Goal: Task Accomplishment & Management: Complete application form

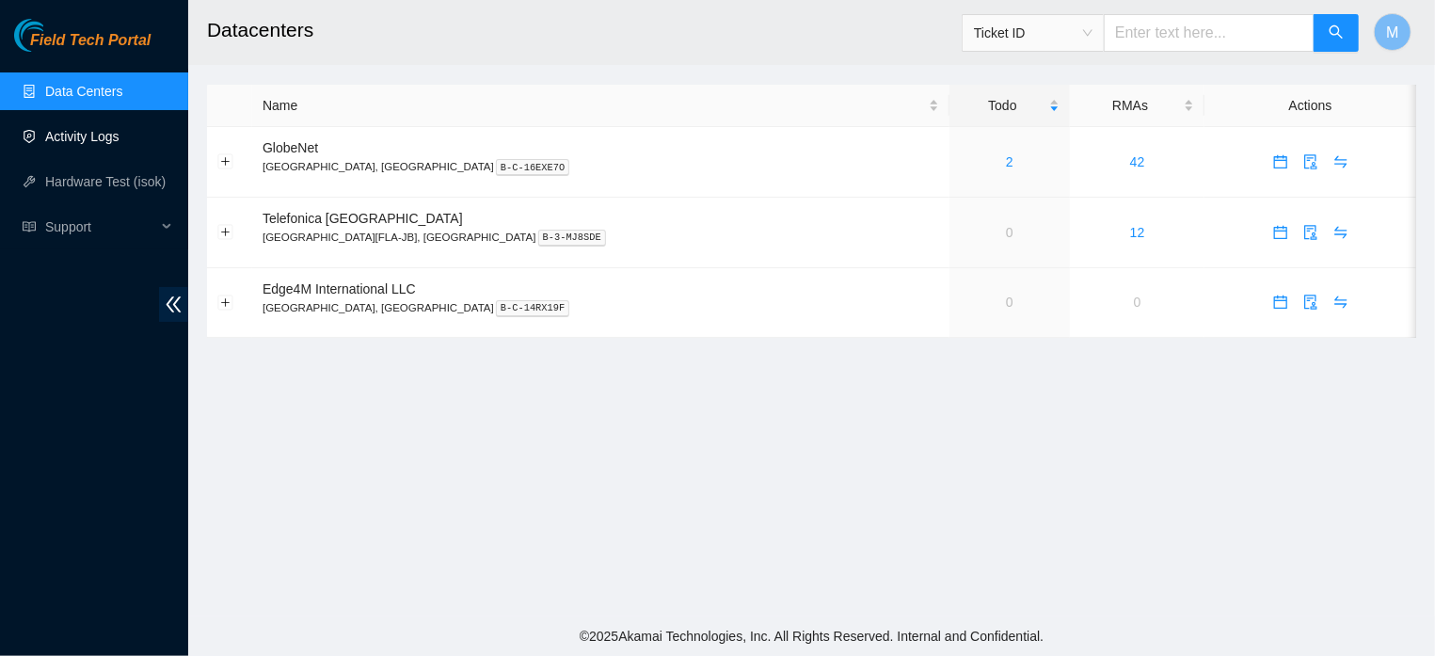
click at [77, 129] on link "Activity Logs" at bounding box center [82, 136] width 74 height 15
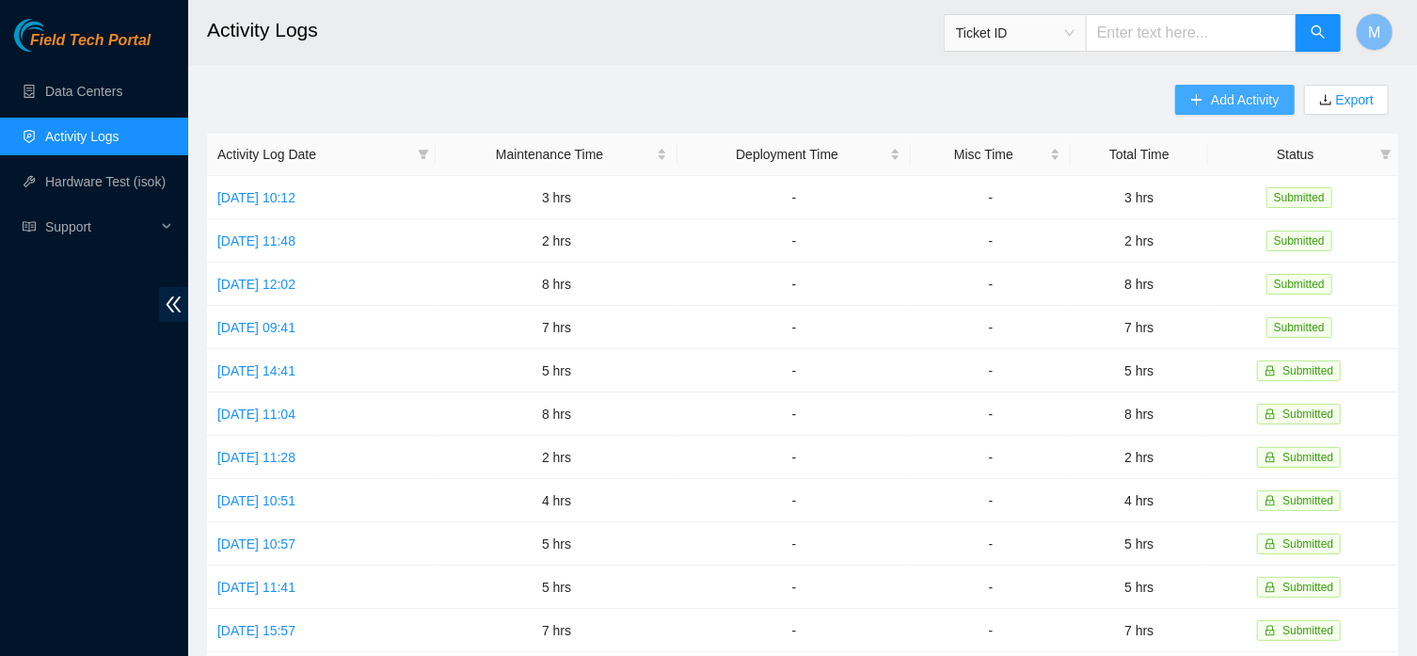
click at [1181, 111] on button "Add Activity" at bounding box center [1234, 100] width 119 height 30
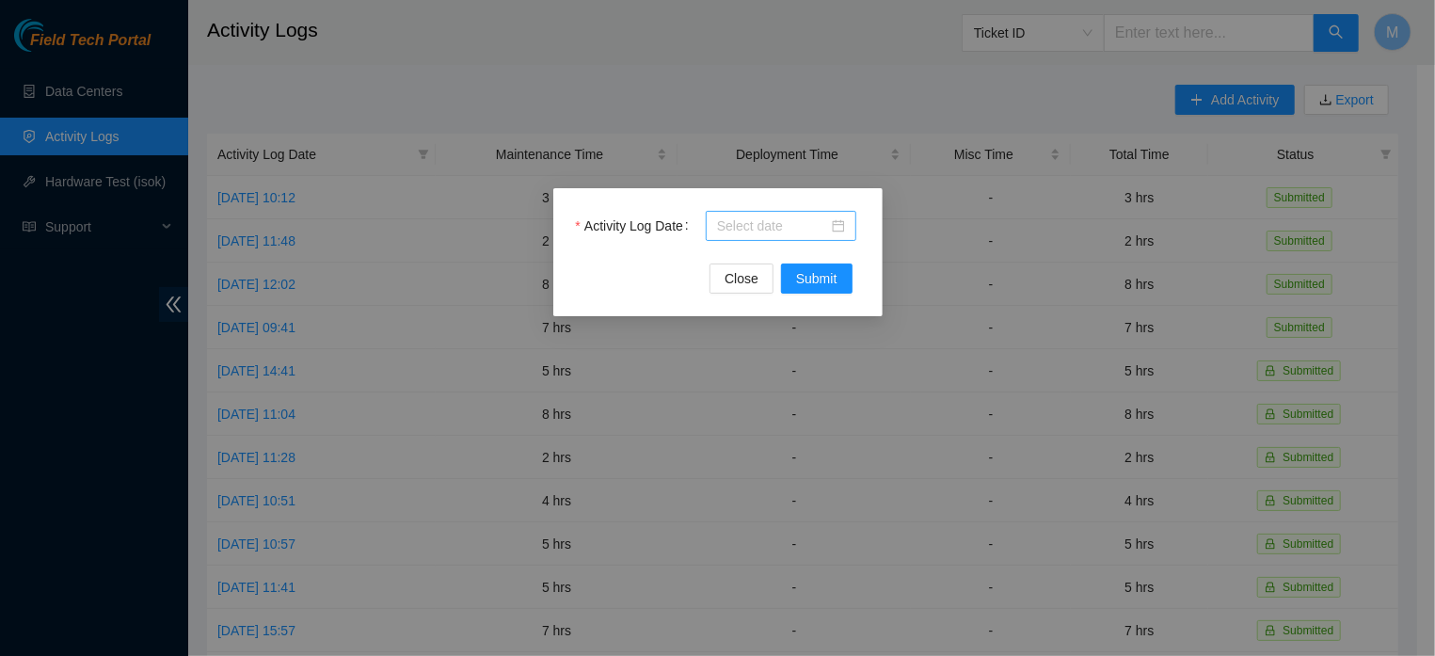
click at [780, 231] on input "Activity Log Date" at bounding box center [772, 225] width 111 height 21
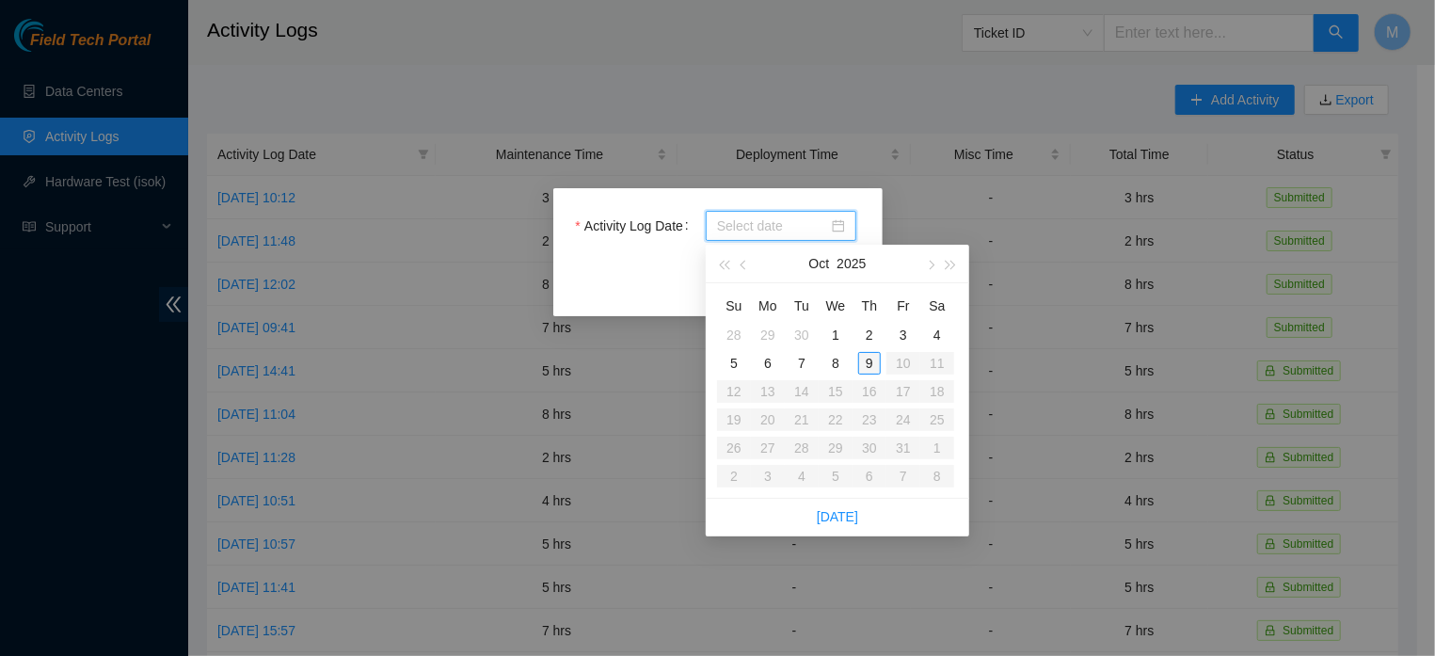
type input "2025-10-09"
click at [864, 359] on div "9" at bounding box center [869, 363] width 23 height 23
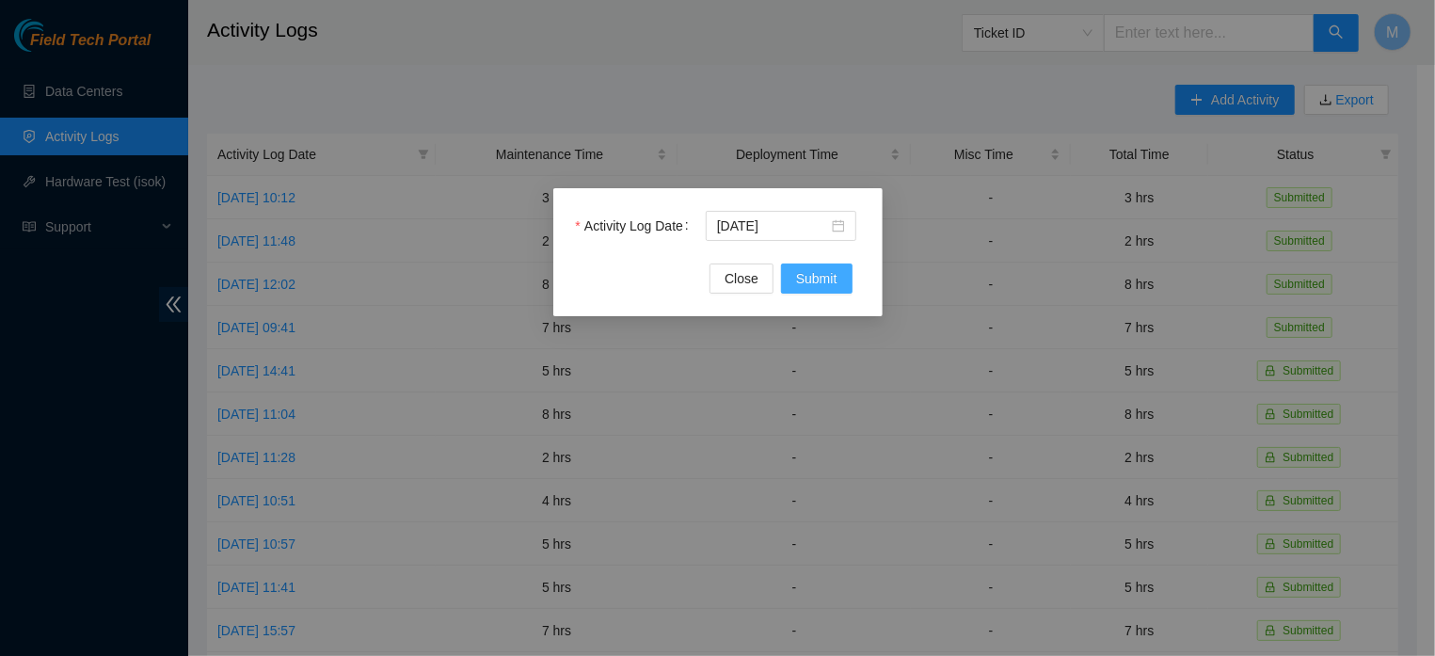
click at [822, 278] on span "Submit" at bounding box center [816, 278] width 41 height 21
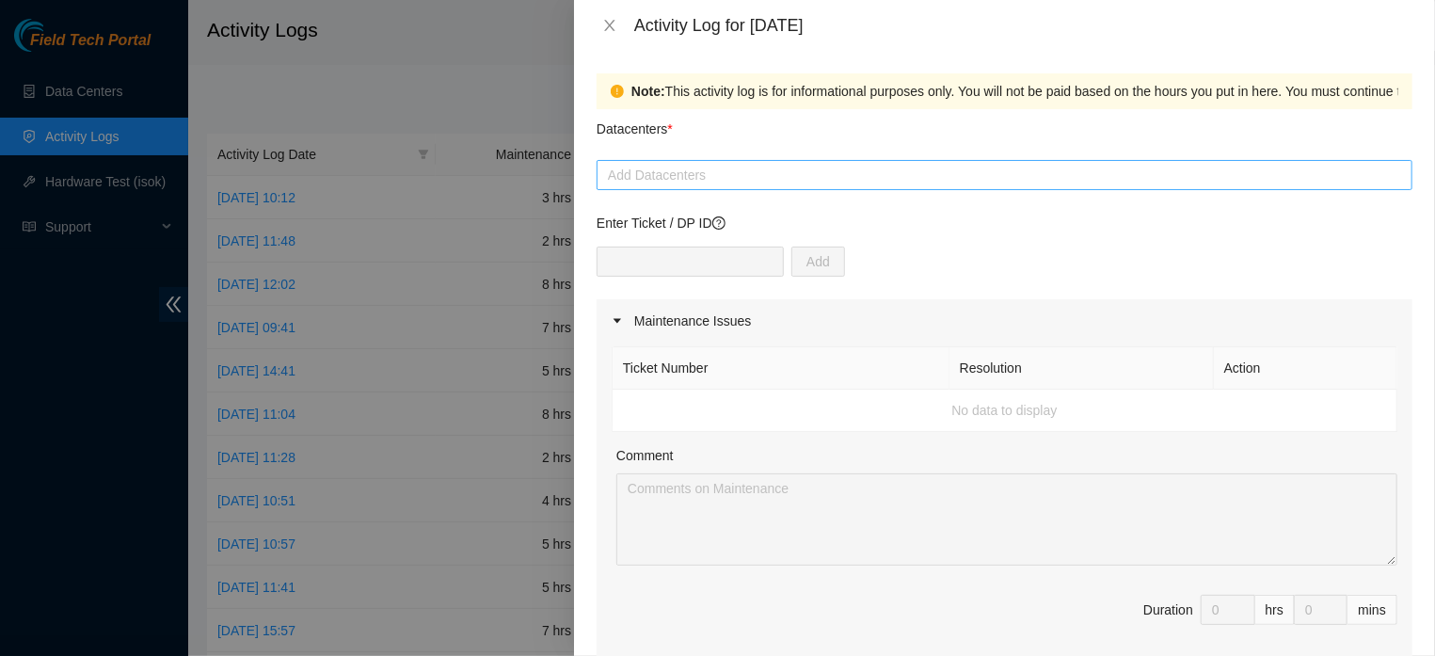
click at [869, 172] on div at bounding box center [1004, 175] width 806 height 23
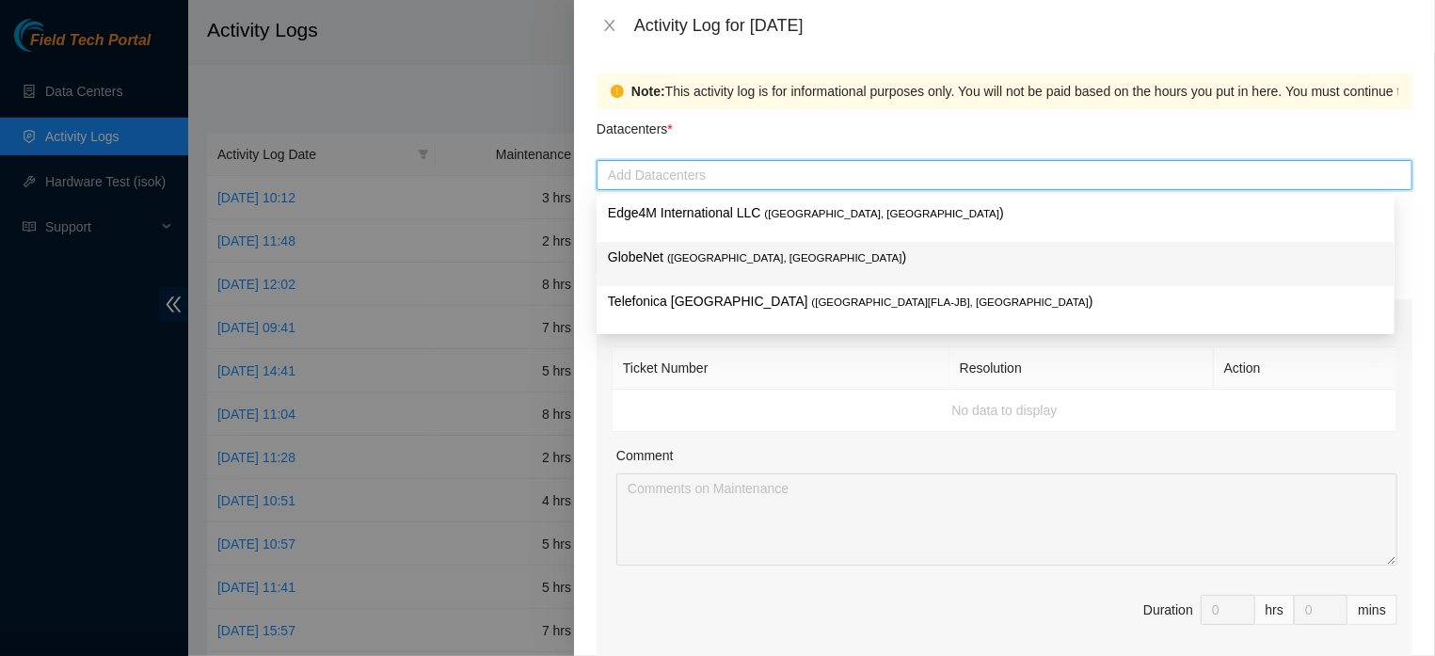
click at [710, 261] on span "( Fortaleza, Brazil" at bounding box center [784, 257] width 235 height 11
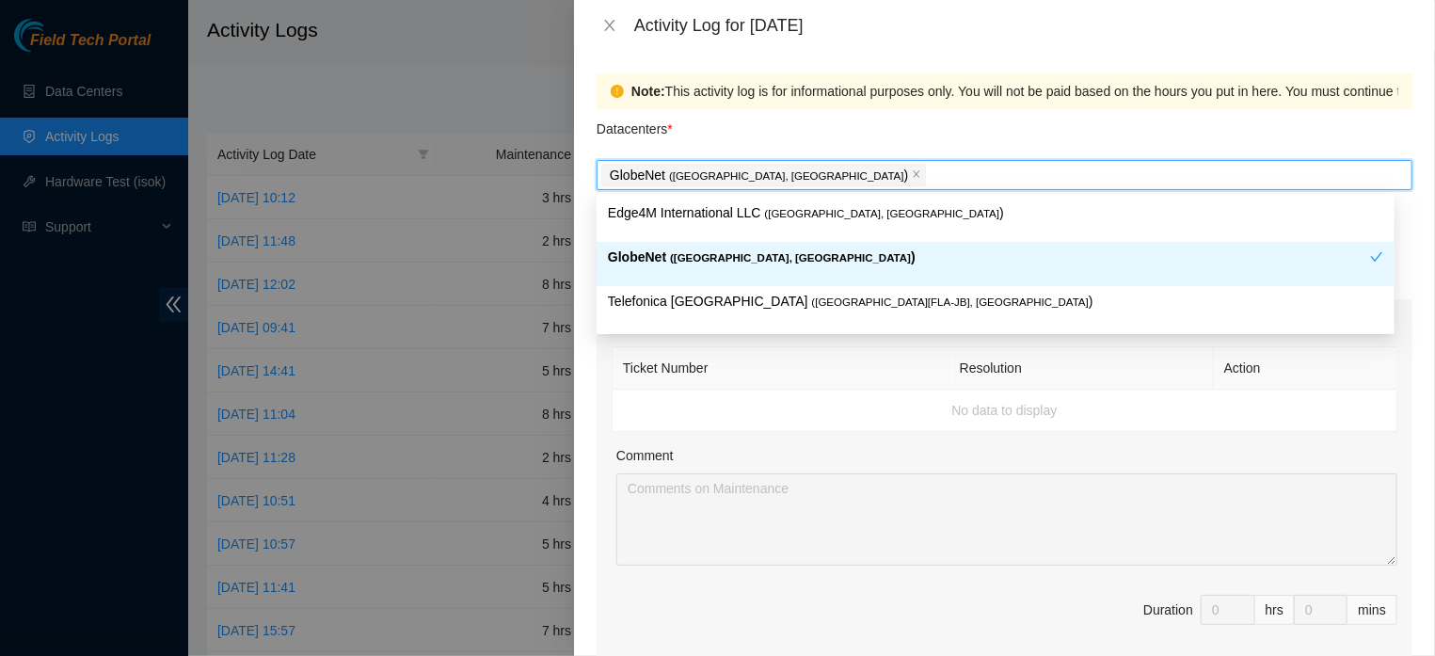
click at [751, 263] on span "( Fortaleza, Brazil" at bounding box center [790, 257] width 241 height 11
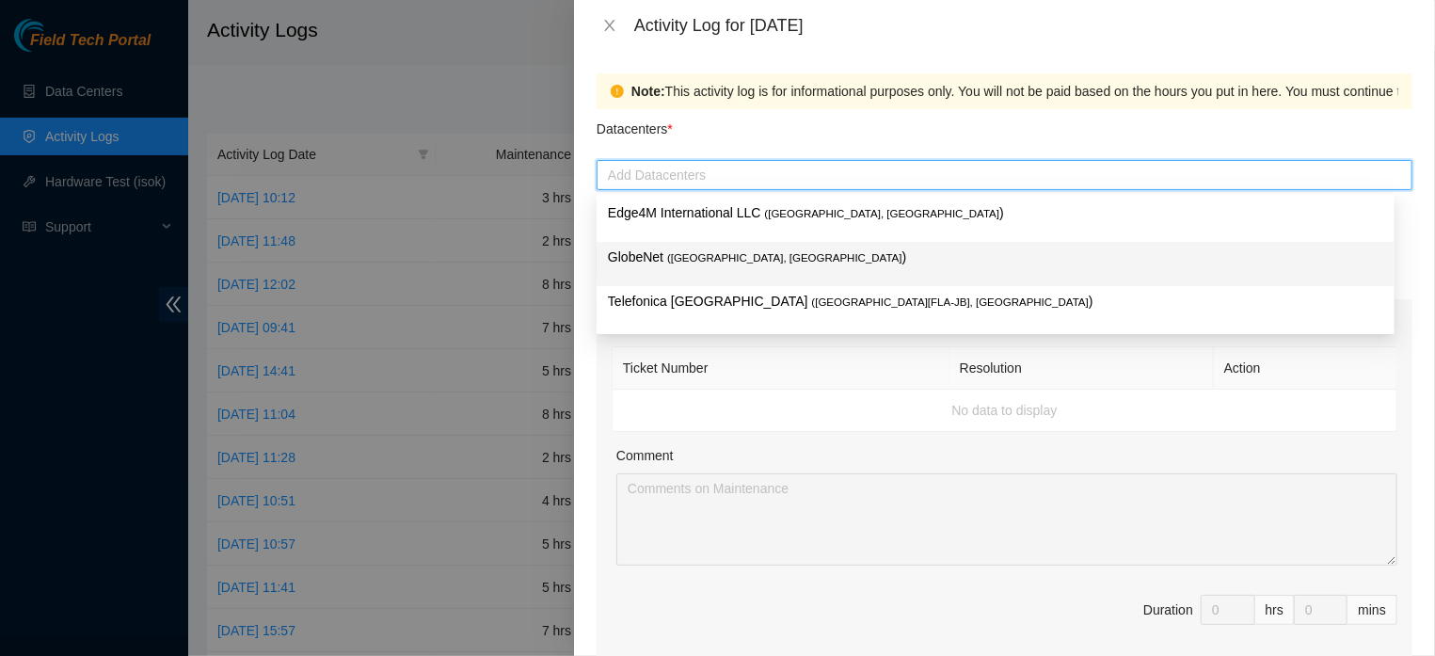
click at [751, 266] on p "GlobeNet ( Fortaleza, Brazil )" at bounding box center [995, 258] width 775 height 22
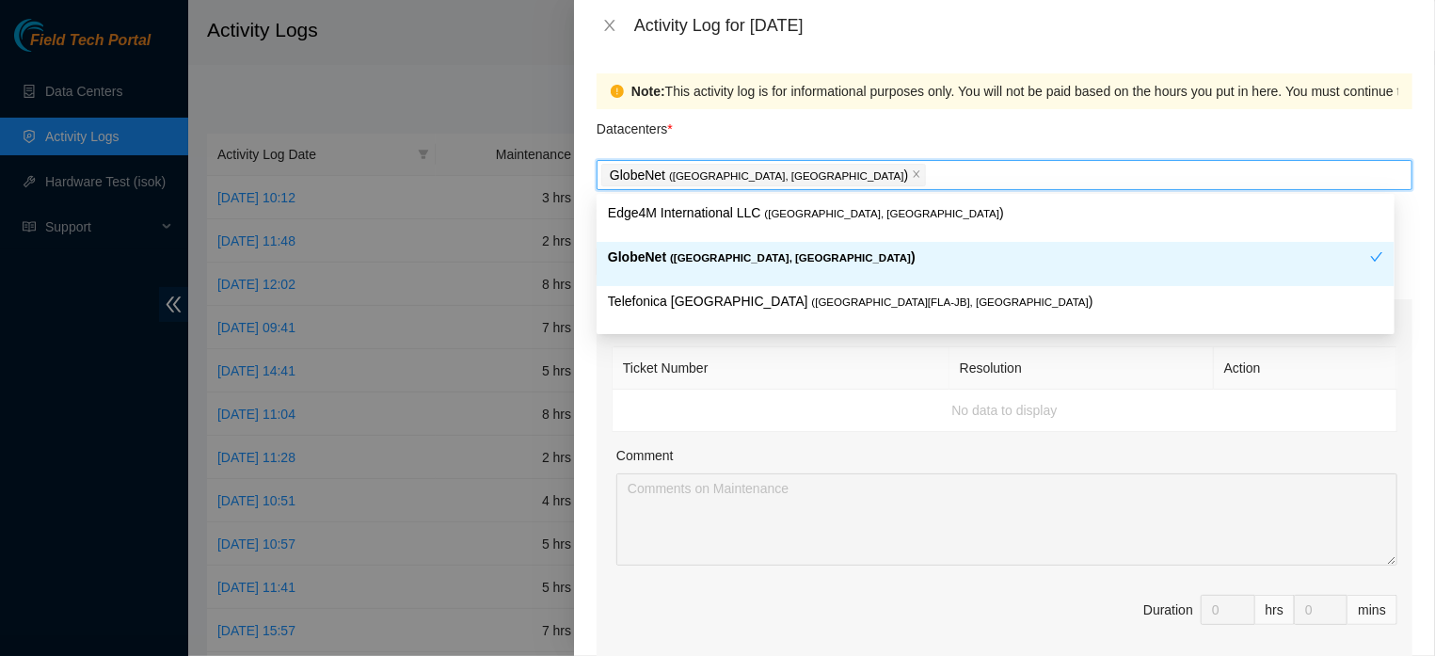
click at [877, 171] on div "GlobeNet ( Fortaleza, Brazil )" at bounding box center [1004, 175] width 806 height 26
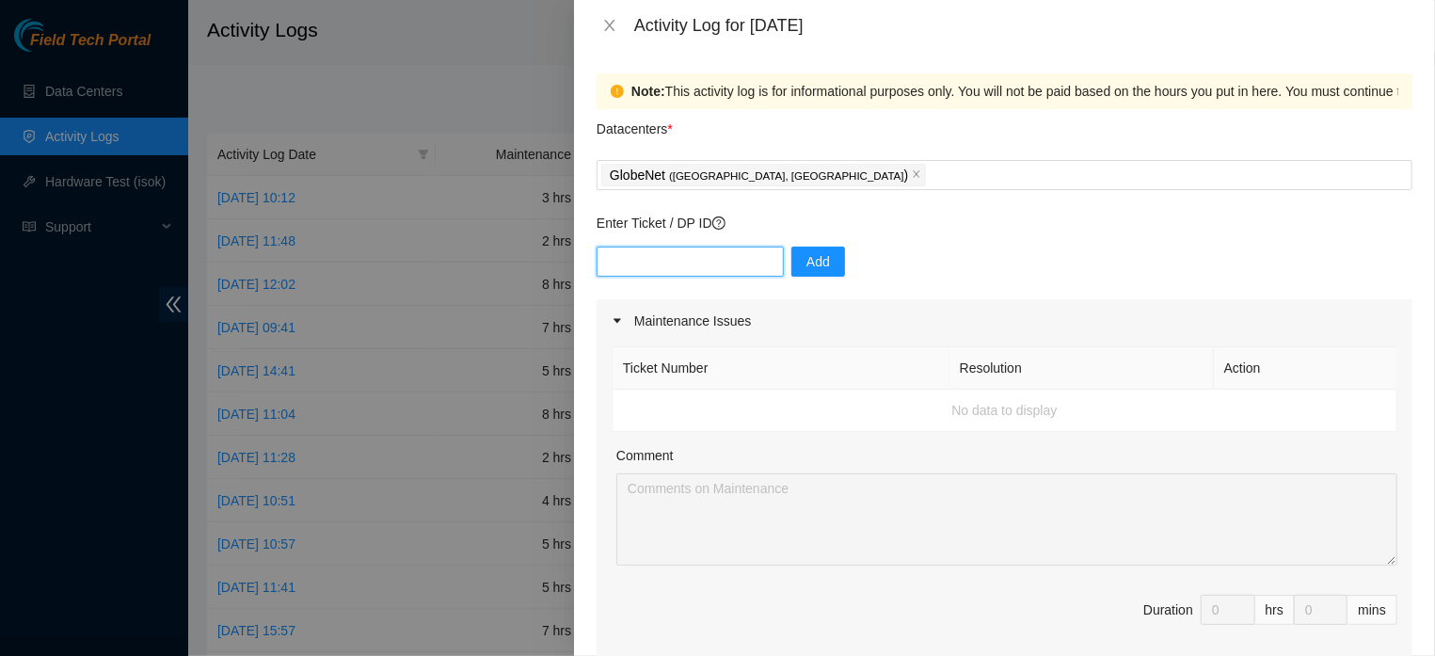
click at [672, 272] on input "text" at bounding box center [690, 262] width 187 height 30
type input "DP84647"
click at [791, 276] on button "Add" at bounding box center [818, 262] width 54 height 30
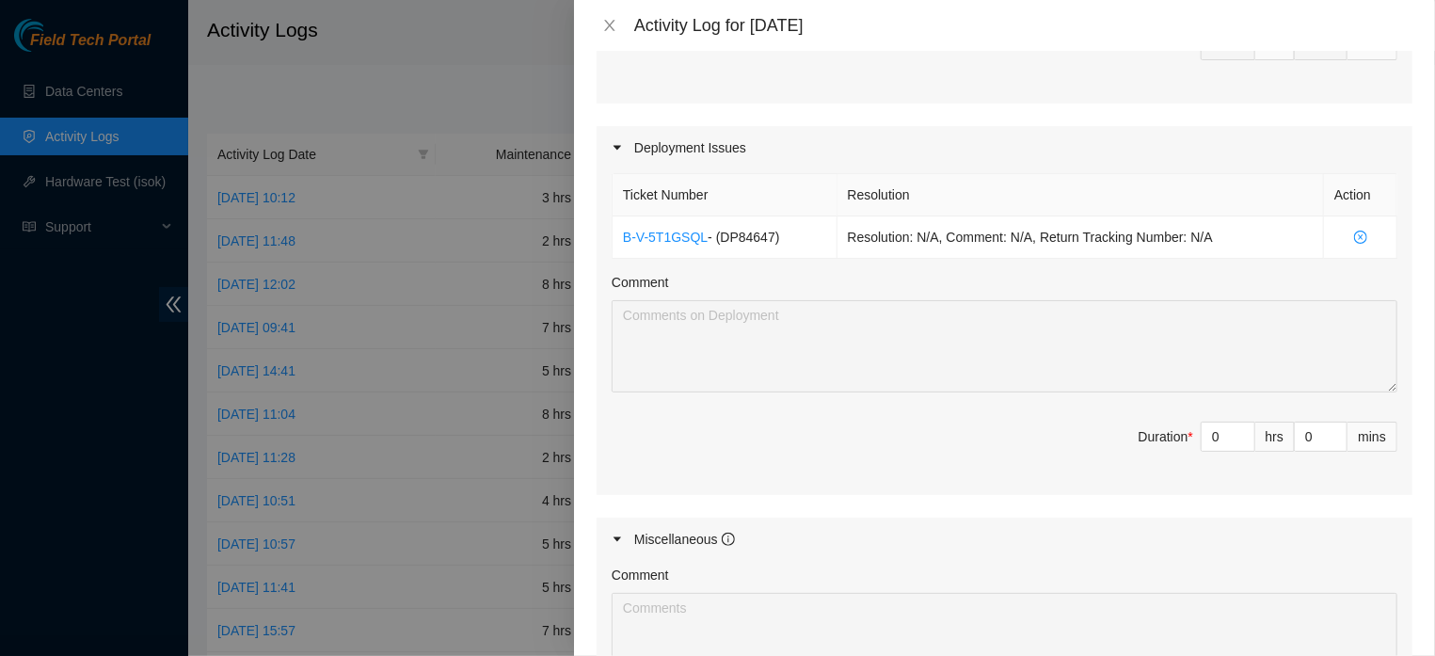
scroll to position [578, 0]
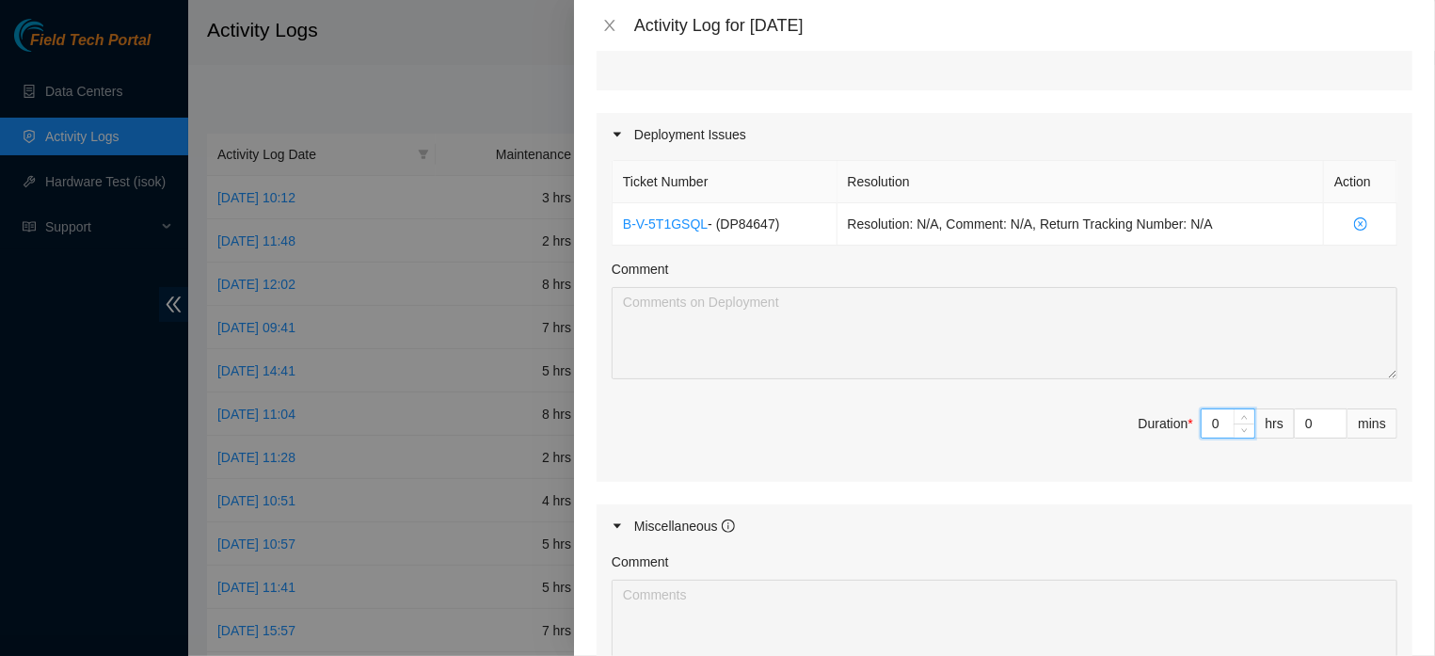
drag, startPoint x: 1204, startPoint y: 466, endPoint x: 1188, endPoint y: 466, distance: 16.0
click at [1202, 438] on input "0" at bounding box center [1228, 423] width 53 height 28
type input "3"
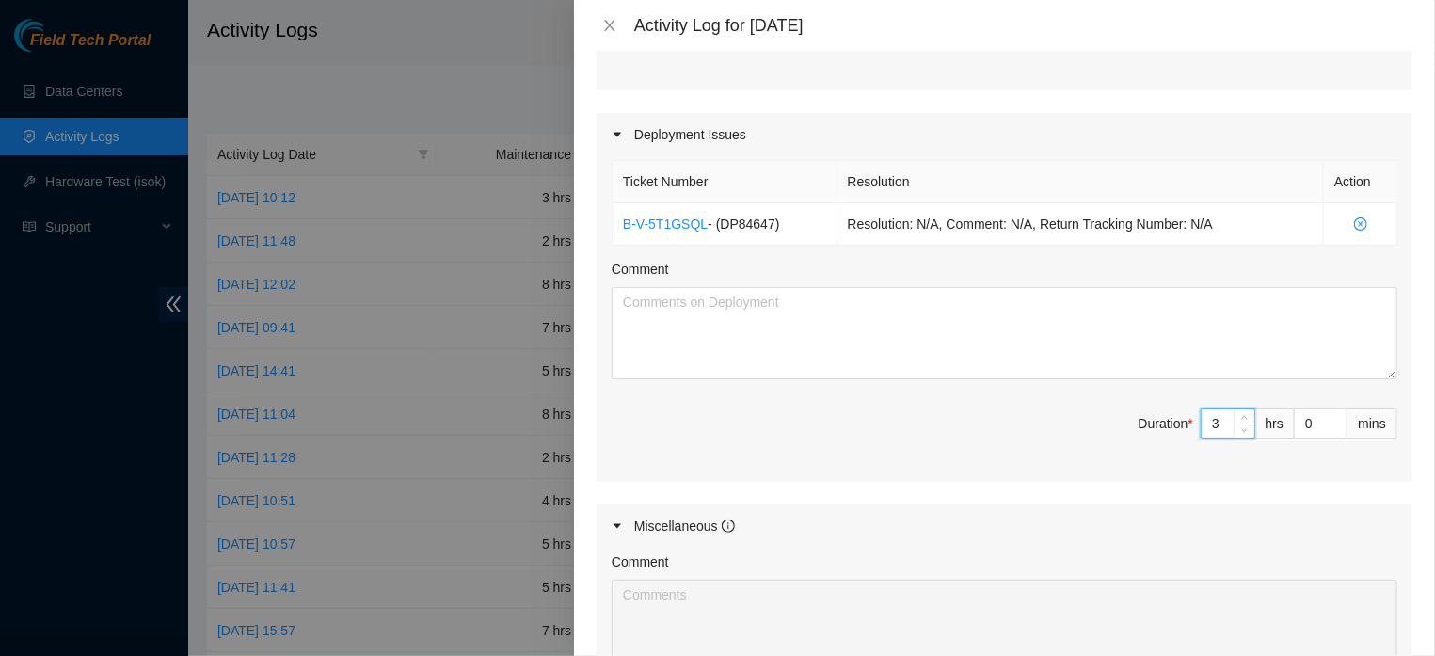
type input "3"
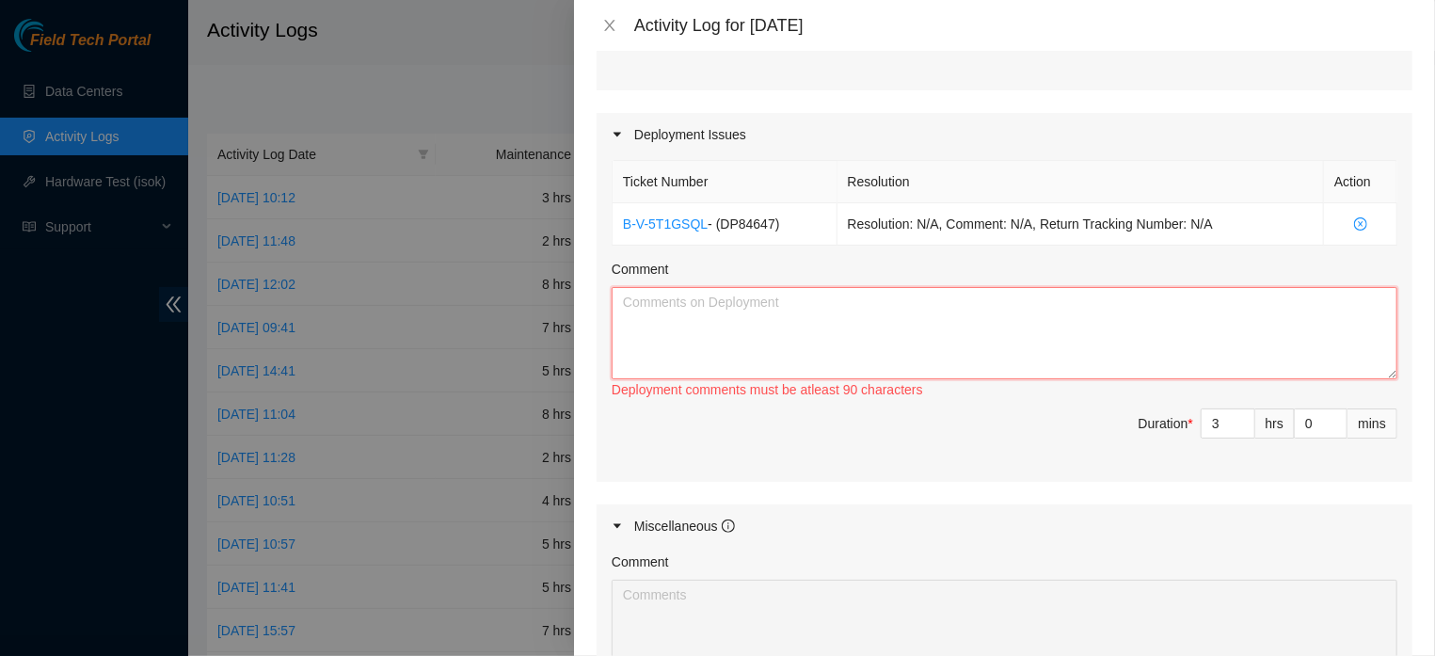
click at [938, 325] on textarea "Comment" at bounding box center [1005, 333] width 786 height 92
paste textarea "Clearance of the Free Flow Rack to be Installed (FLZ.02.02.19.07.02) Preparatio…"
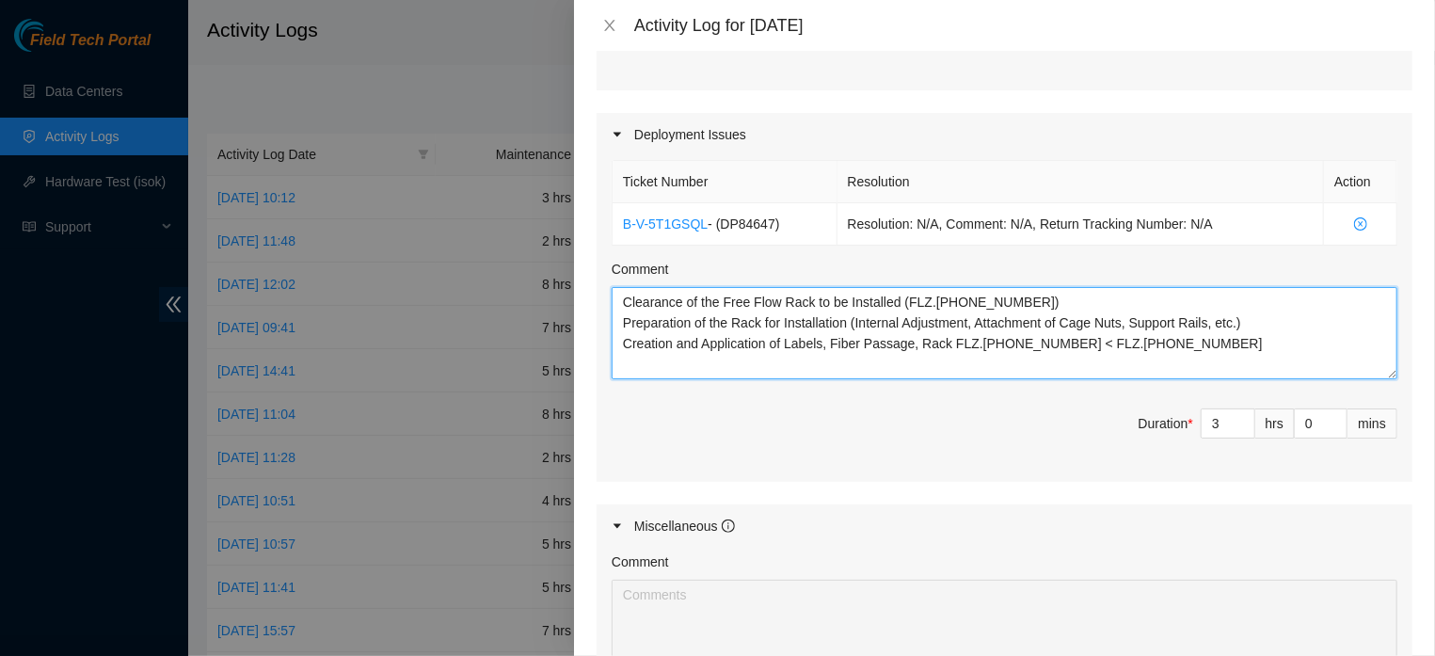
type textarea "Clearance of the Free Flow Rack to be Installed (FLZ.02.02.19.07.02) Preparatio…"
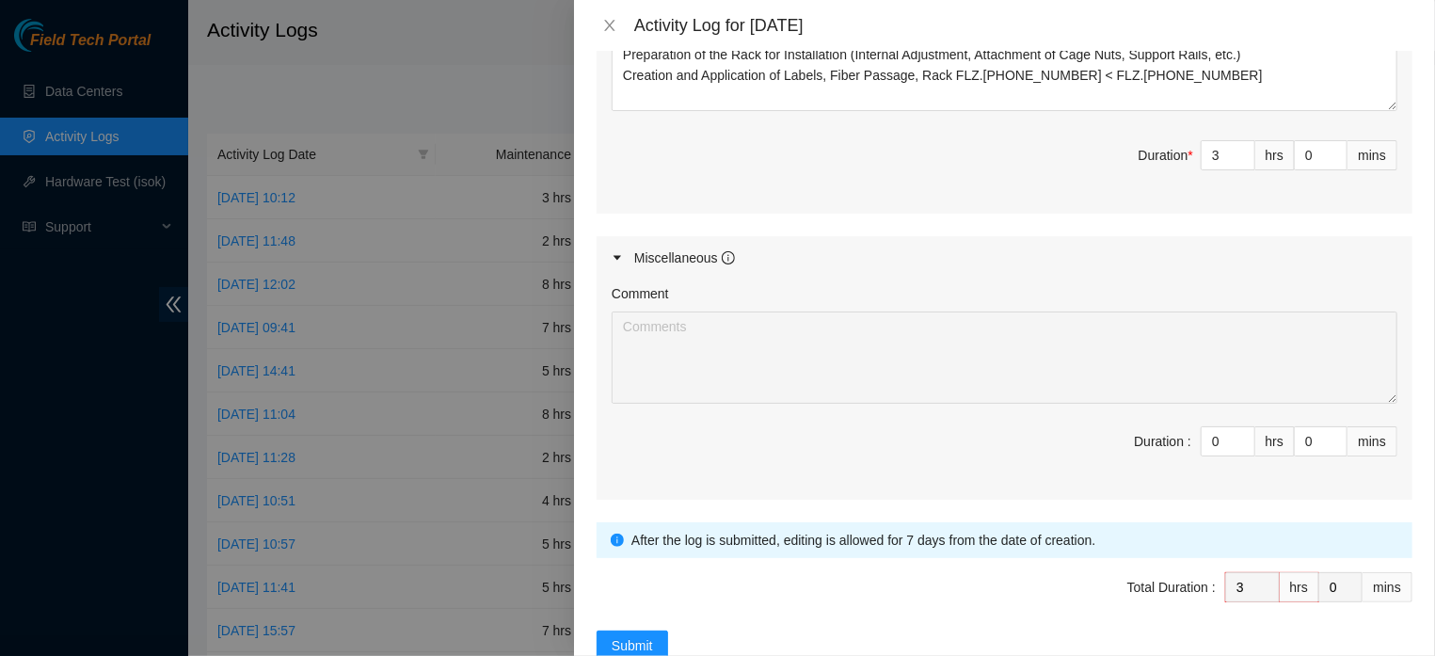
scroll to position [948, 0]
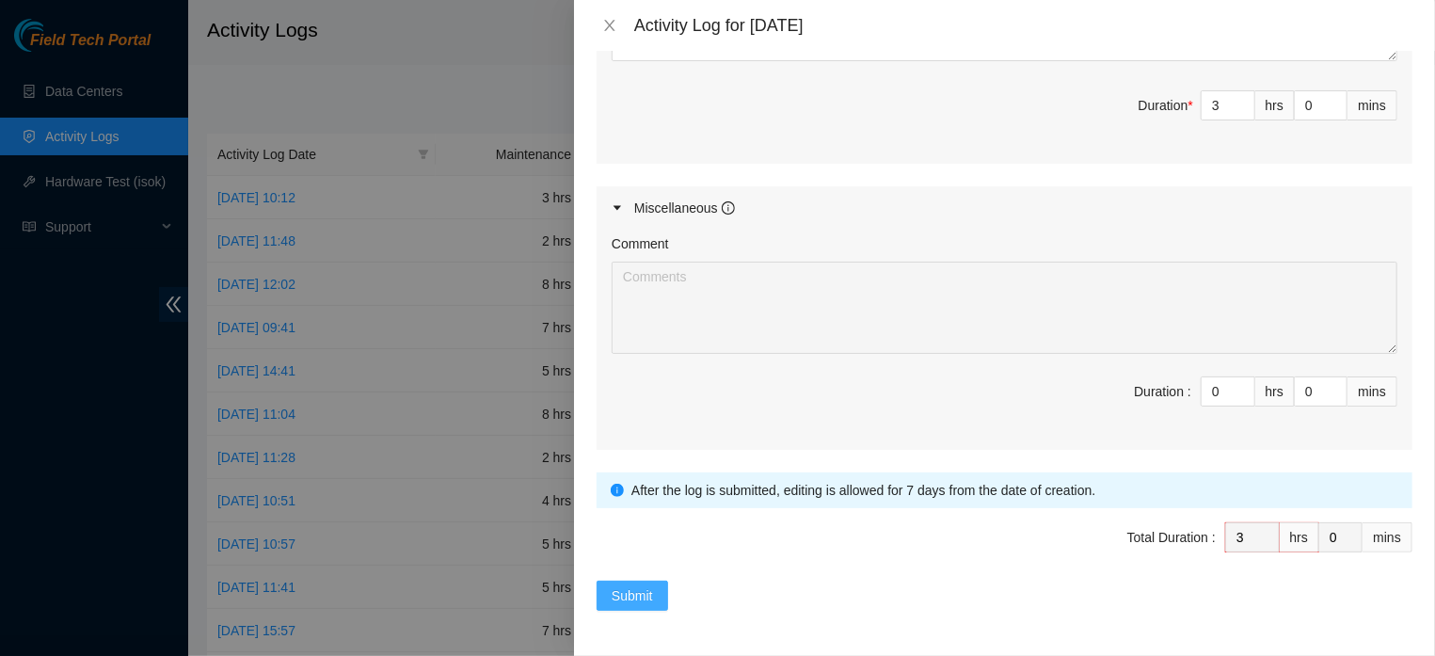
click at [636, 589] on span "Submit" at bounding box center [632, 595] width 41 height 21
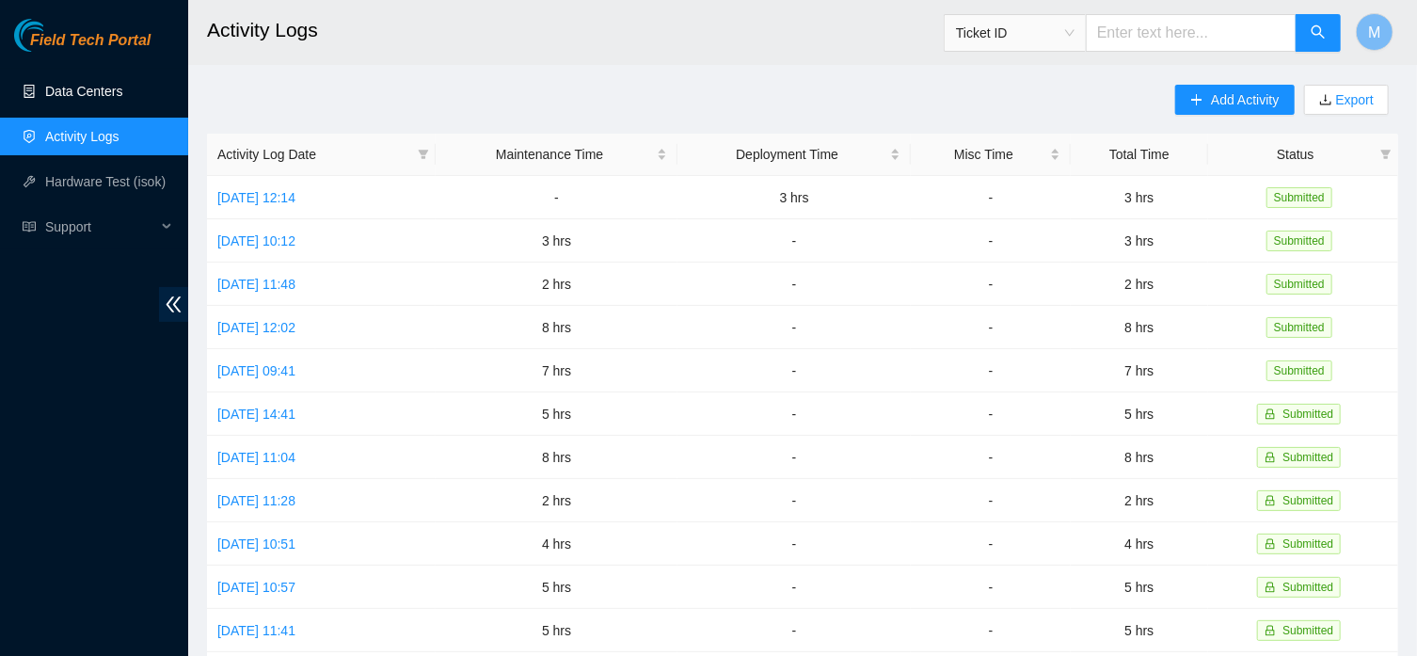
click at [88, 99] on link "Data Centers" at bounding box center [83, 91] width 77 height 15
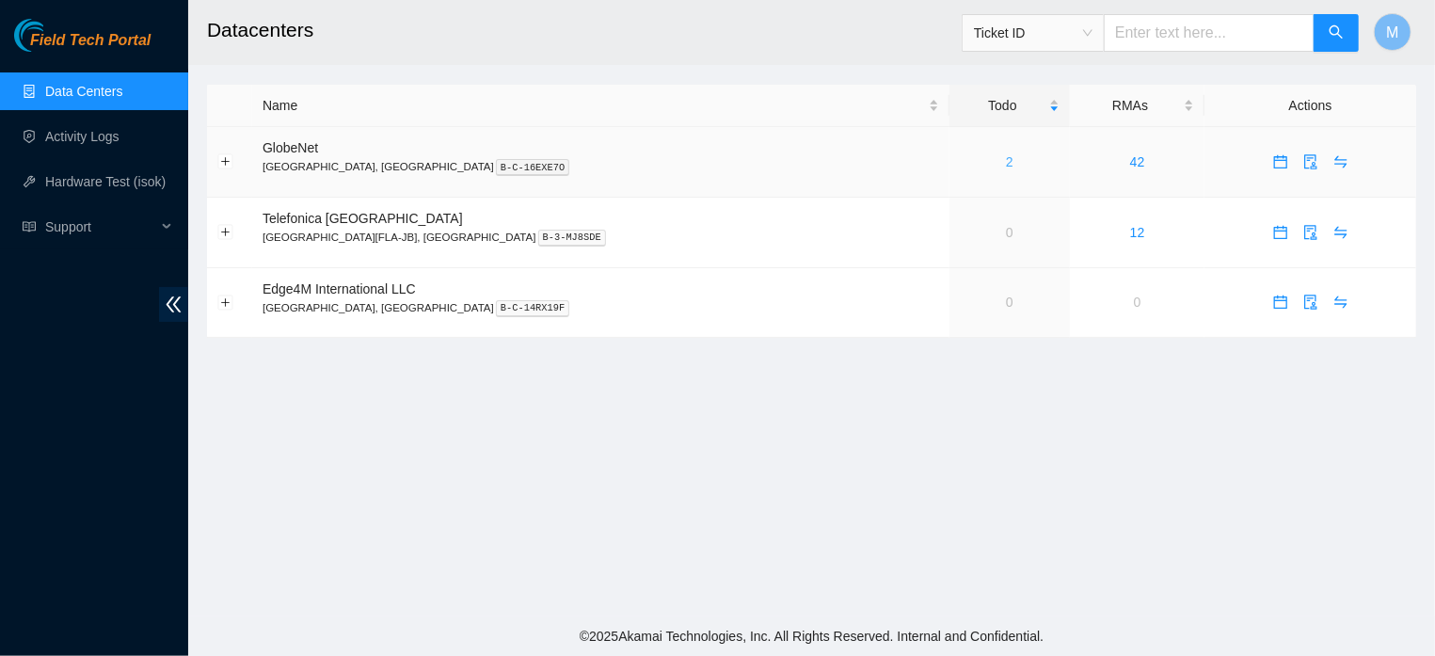
click at [1006, 164] on link "2" at bounding box center [1010, 161] width 8 height 15
